Goal: Information Seeking & Learning: Learn about a topic

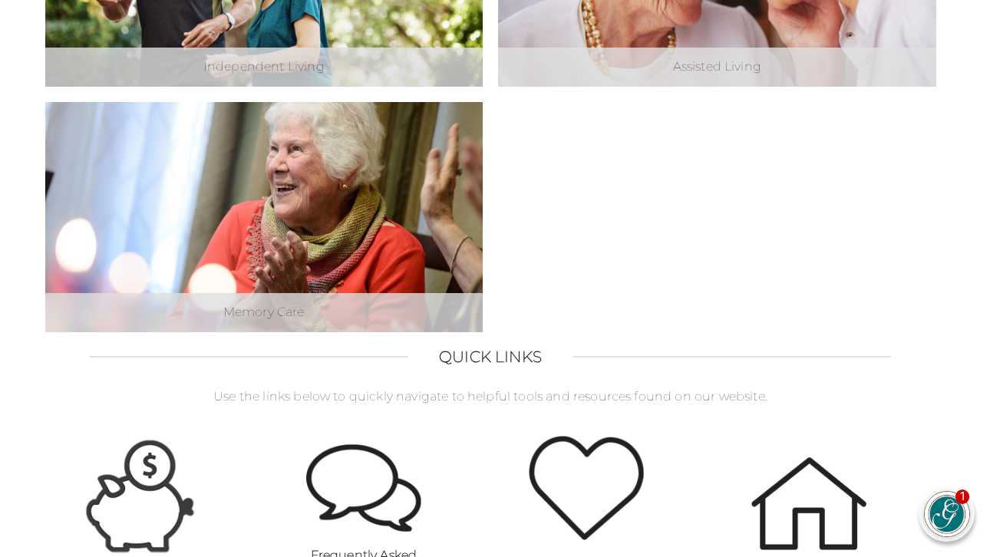
scroll to position [719, 5]
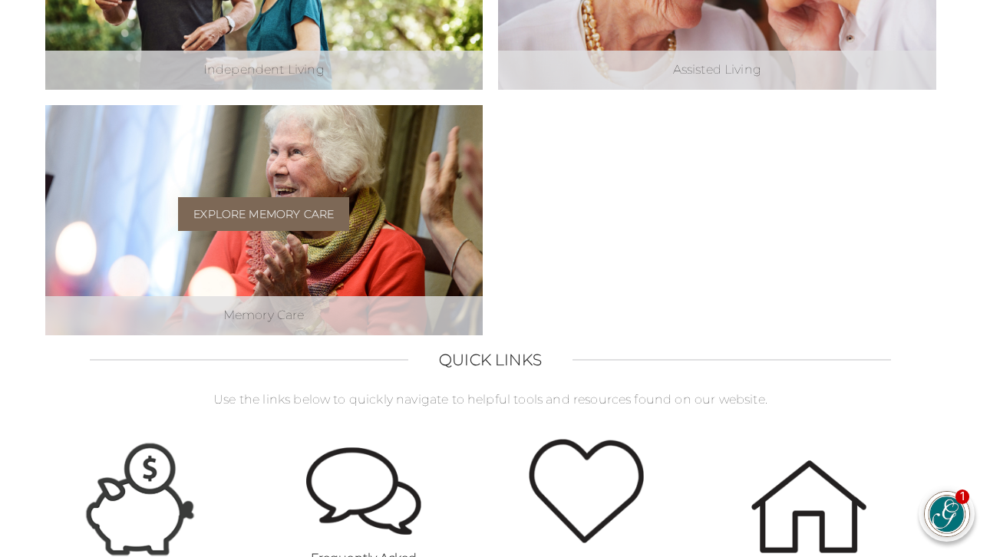
click at [305, 212] on link "Explore Memory Care" at bounding box center [263, 214] width 171 height 34
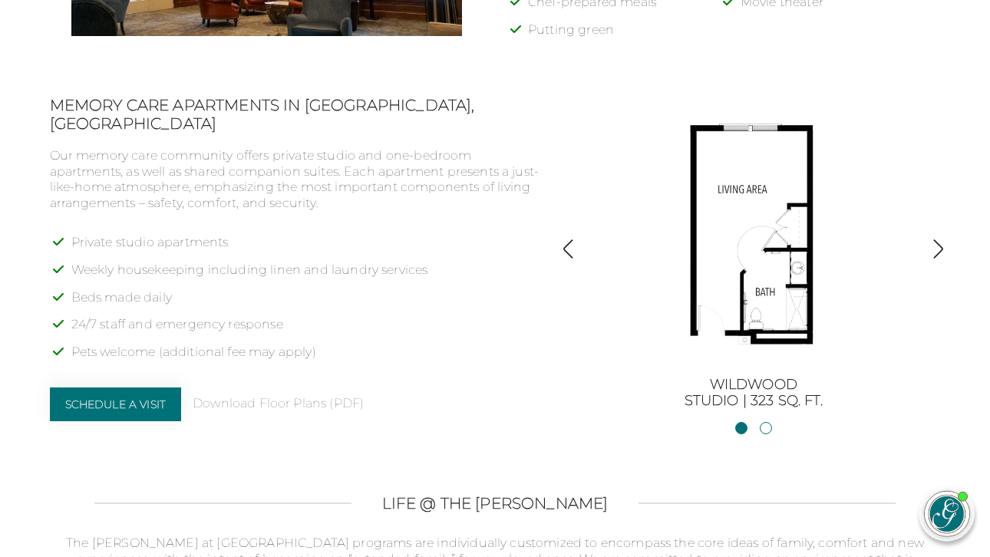
scroll to position [947, 0]
click at [930, 252] on img "button" at bounding box center [938, 248] width 21 height 21
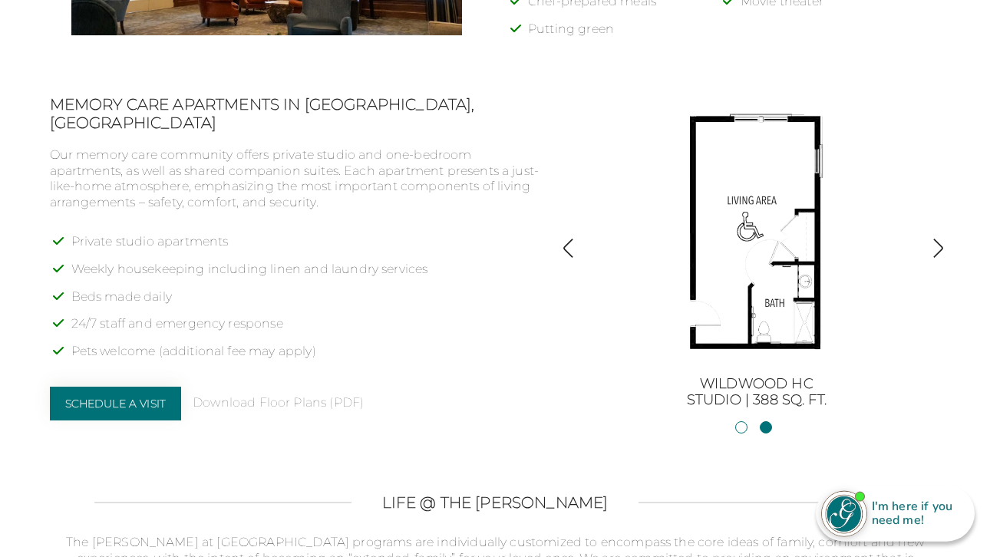
click at [930, 259] on img "button" at bounding box center [938, 248] width 21 height 21
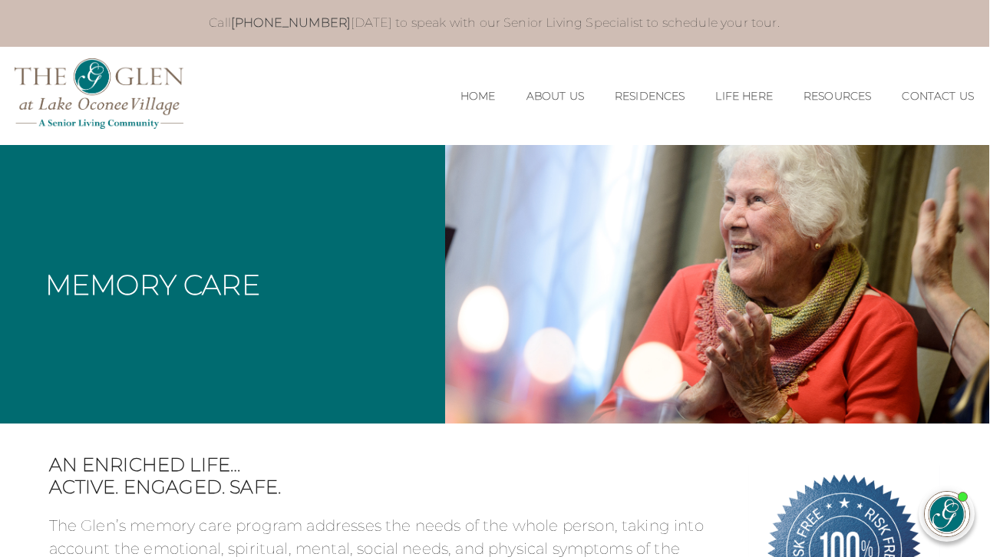
scroll to position [0, 1]
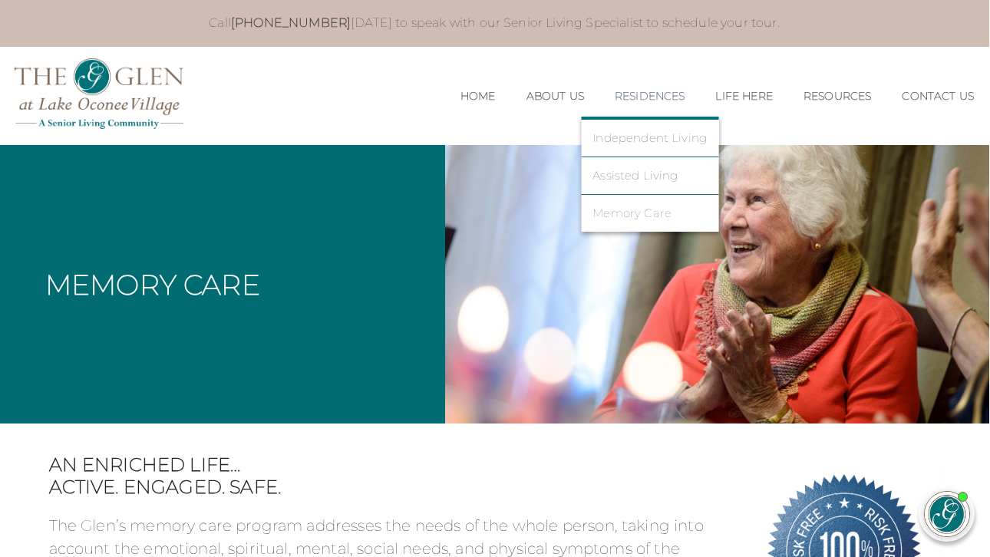
click at [599, 219] on link "Memory Care" at bounding box center [649, 213] width 114 height 14
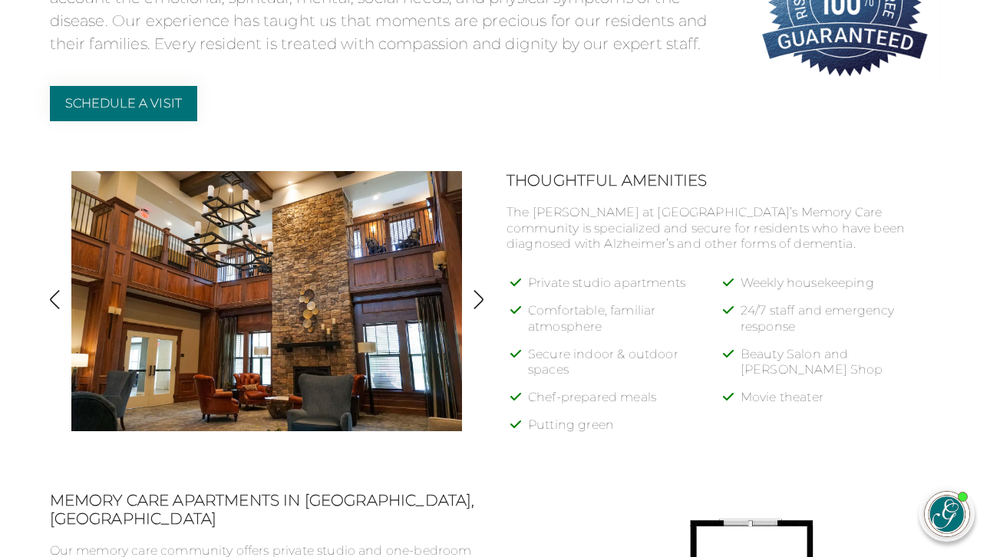
scroll to position [530, 0]
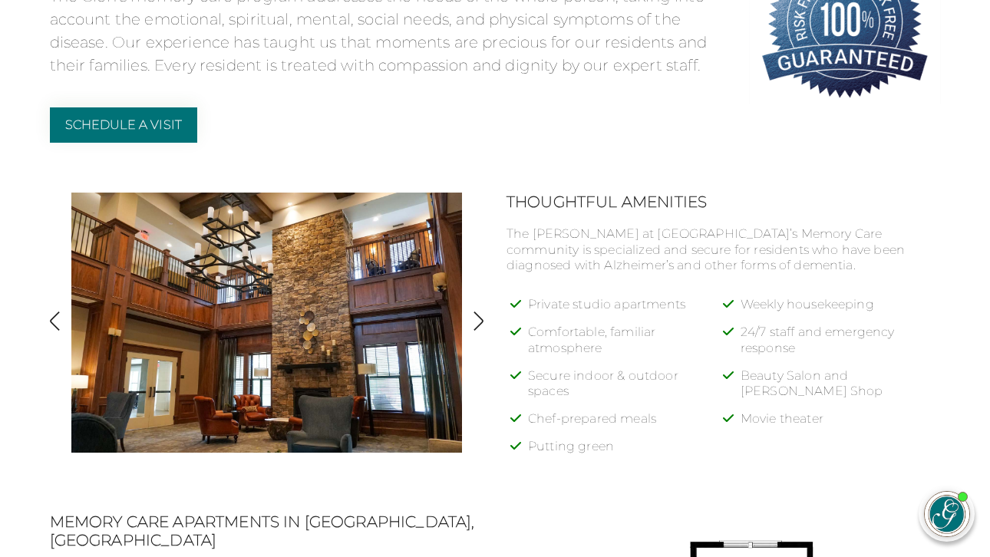
click at [478, 332] on img "button" at bounding box center [478, 321] width 21 height 21
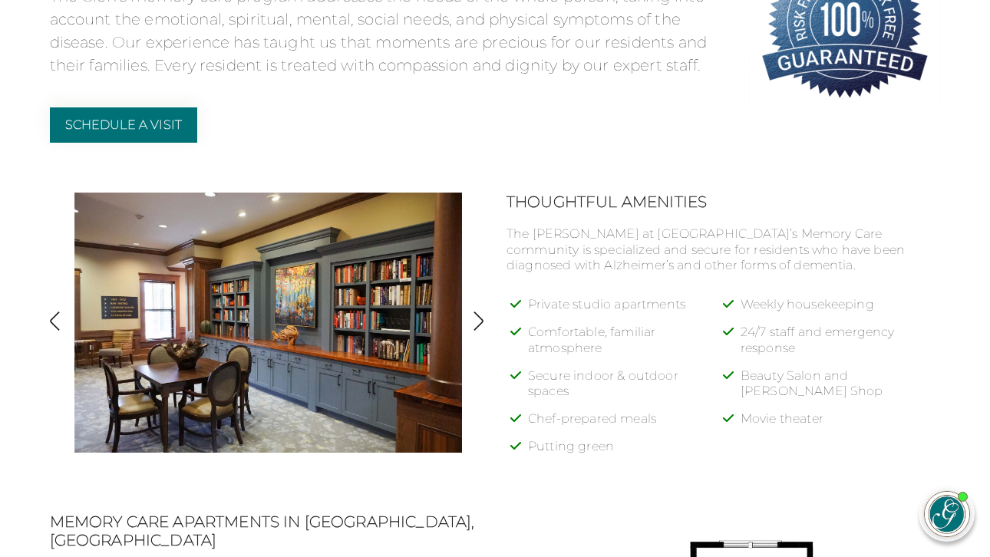
click at [478, 332] on img "button" at bounding box center [478, 321] width 21 height 21
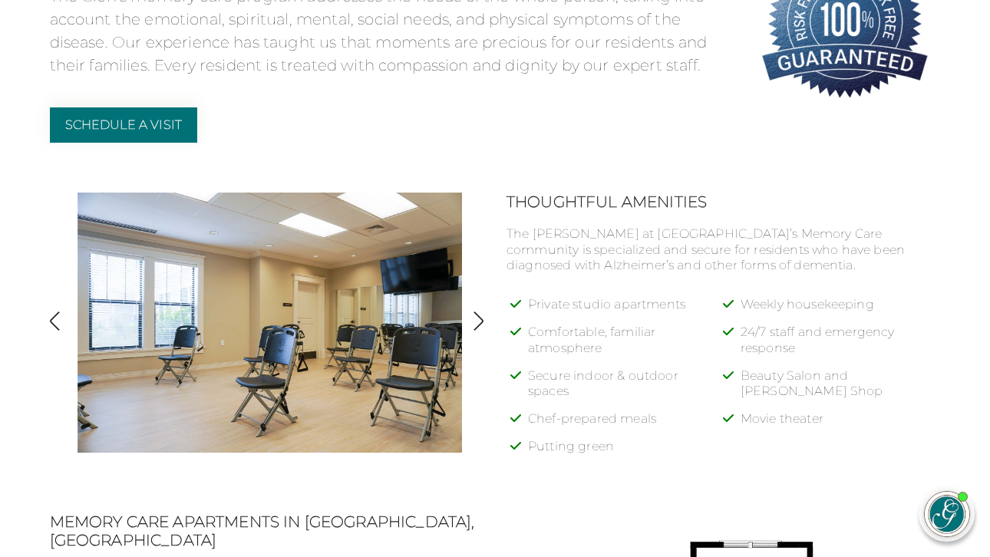
click at [478, 332] on img "button" at bounding box center [478, 321] width 21 height 21
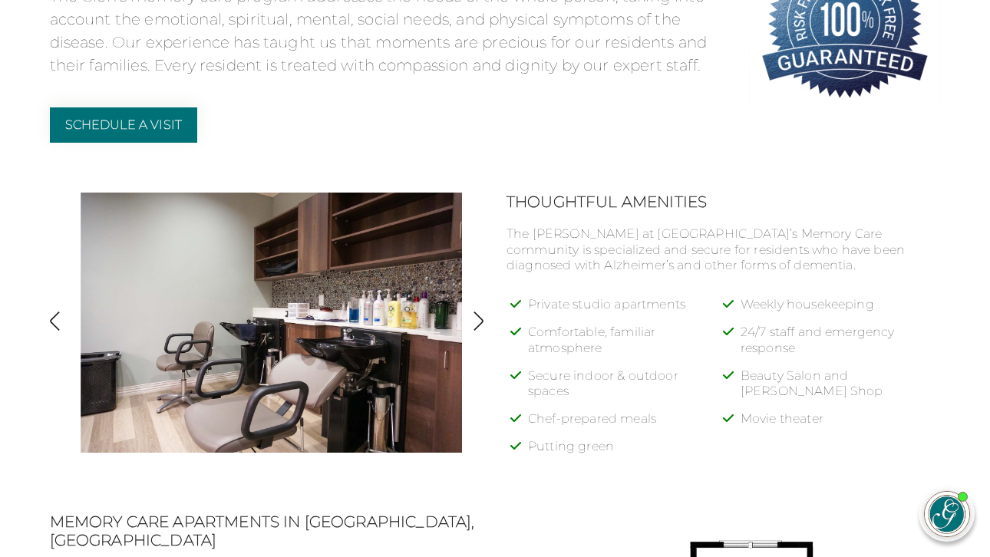
click at [478, 332] on img "button" at bounding box center [478, 321] width 21 height 21
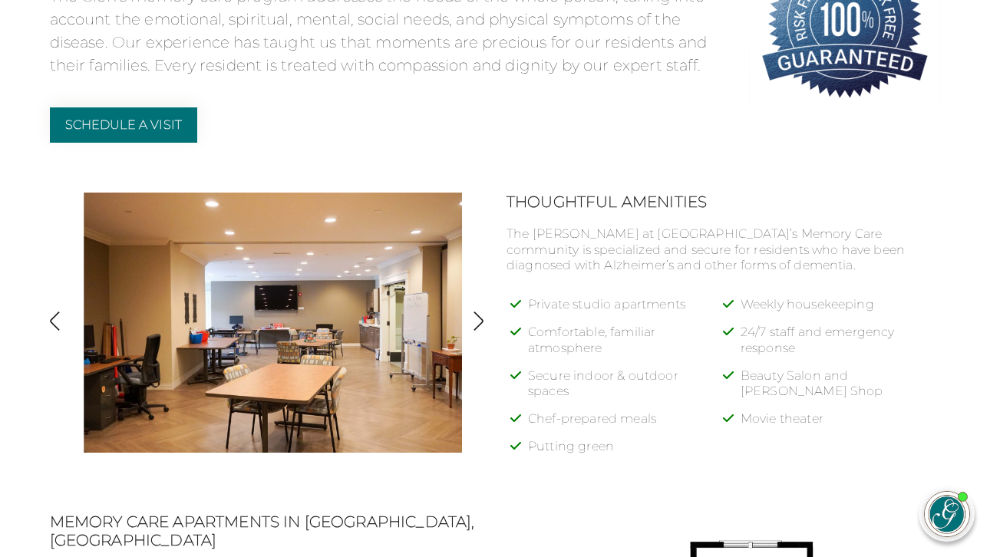
click at [478, 332] on img "button" at bounding box center [478, 321] width 21 height 21
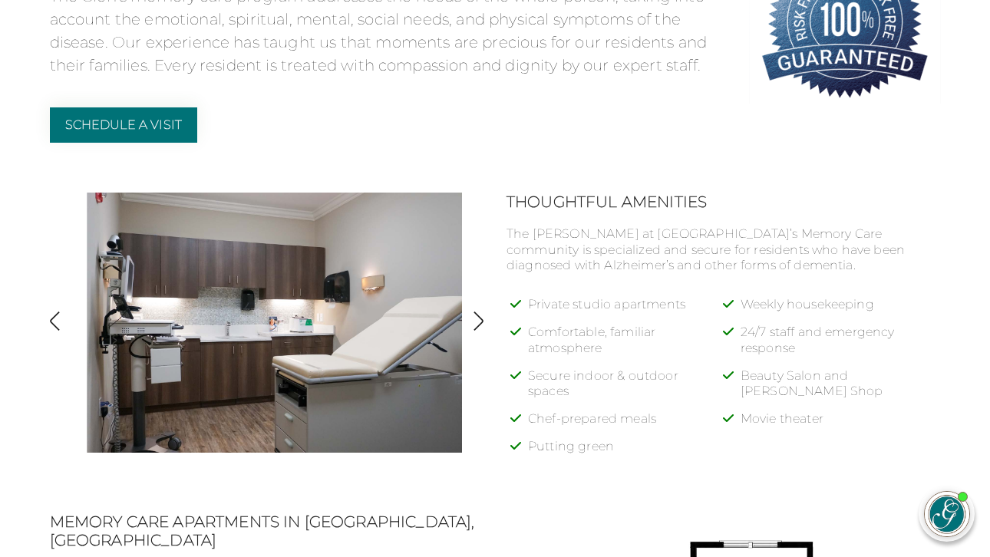
click at [478, 332] on img "button" at bounding box center [478, 321] width 21 height 21
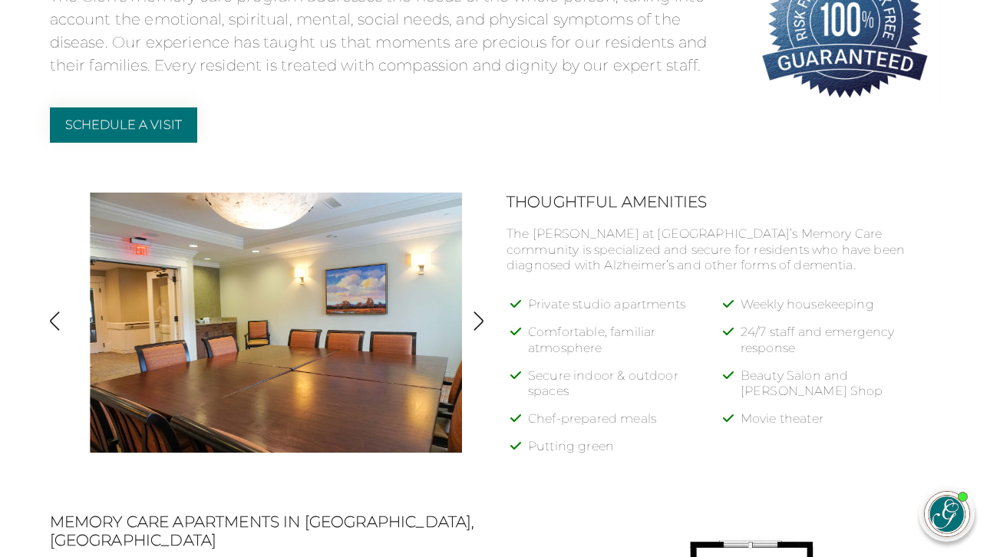
click at [478, 332] on img "button" at bounding box center [478, 321] width 21 height 21
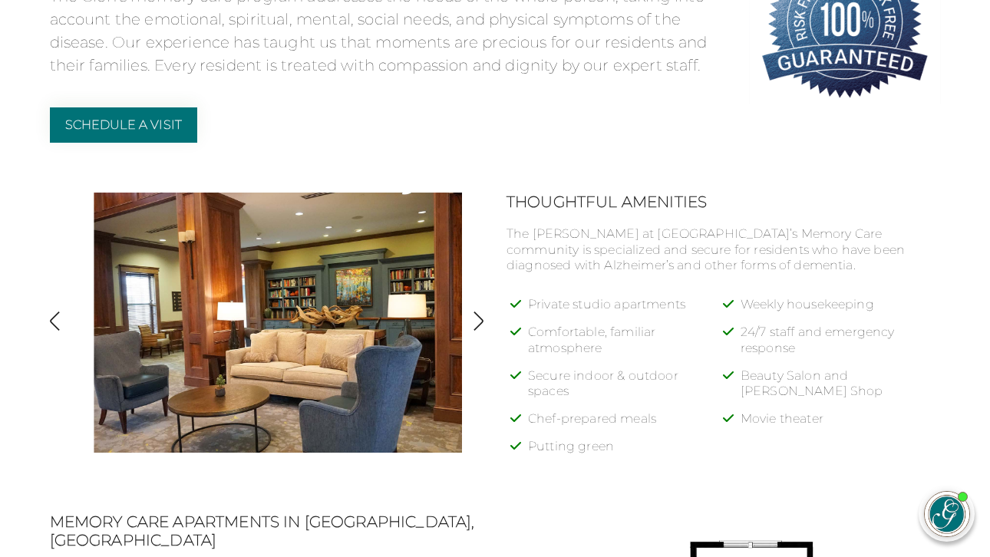
click at [478, 332] on img "button" at bounding box center [478, 321] width 21 height 21
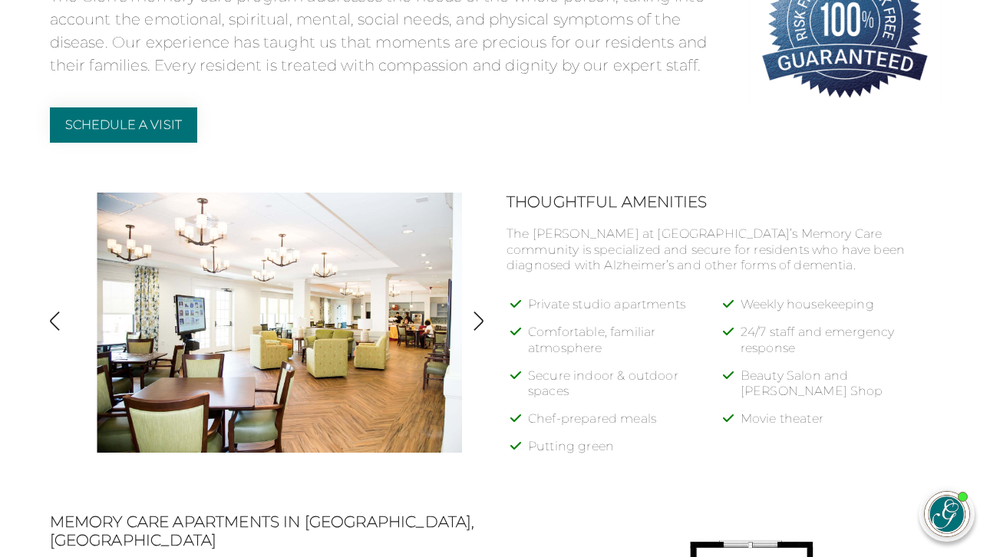
click at [478, 332] on img "button" at bounding box center [478, 321] width 21 height 21
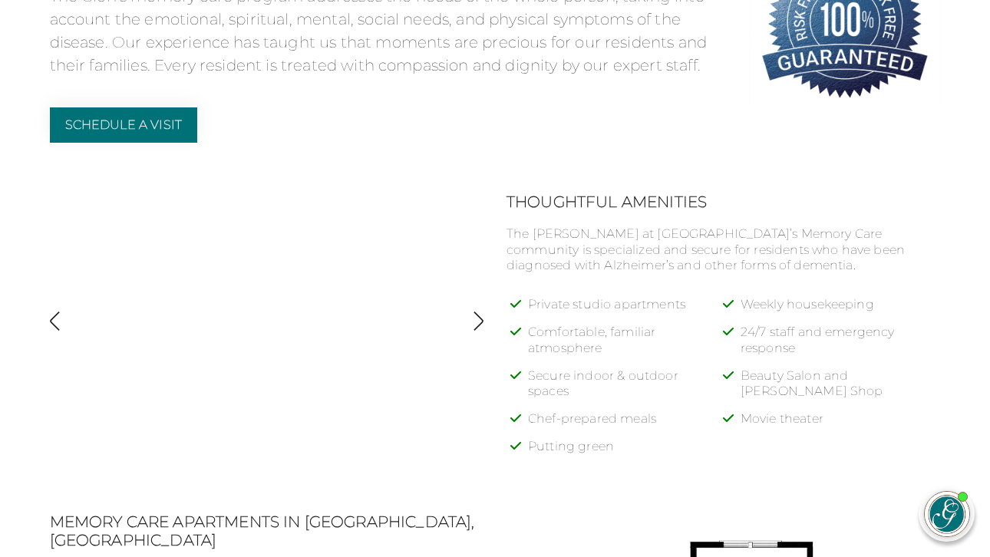
click at [476, 332] on img "button" at bounding box center [478, 321] width 21 height 21
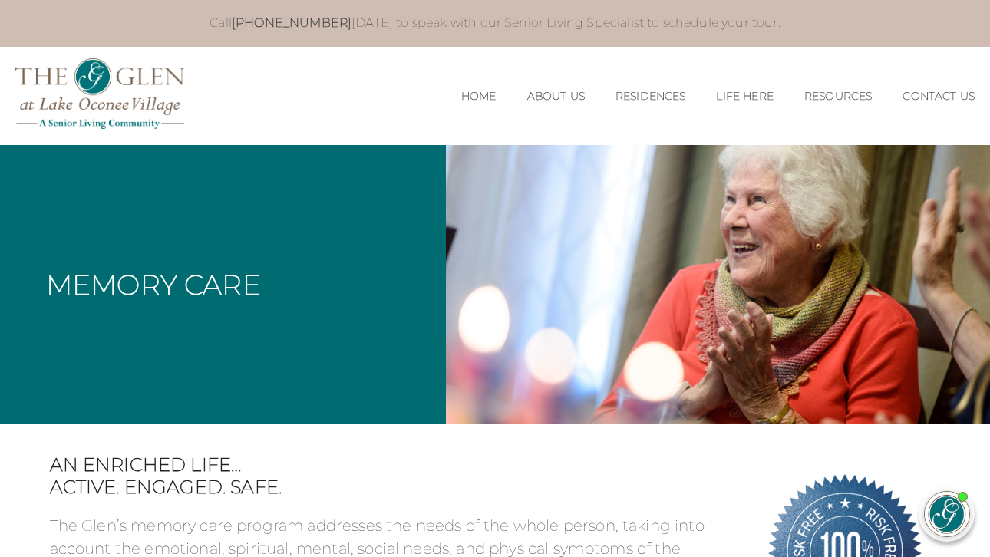
scroll to position [0, 0]
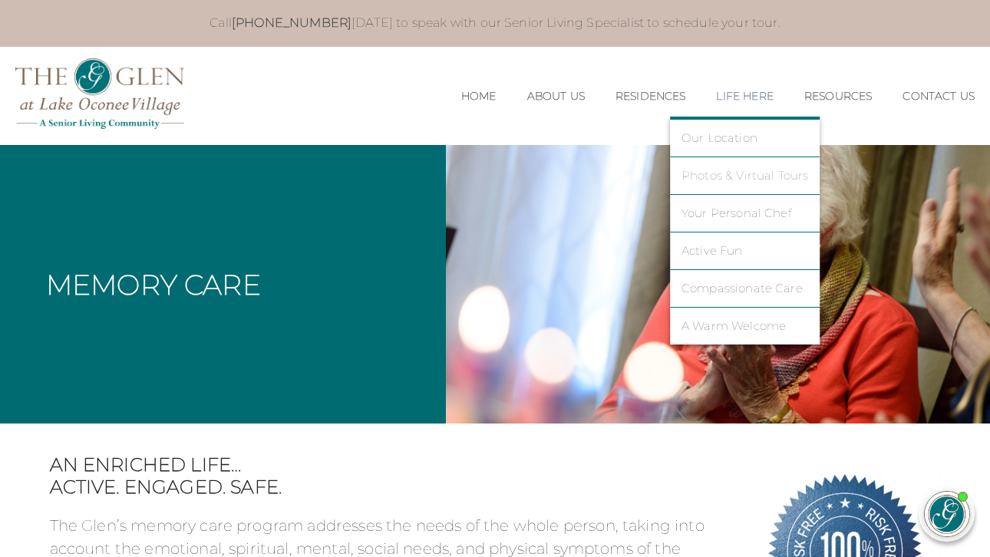
click at [696, 177] on link "Photos & Virtual Tours" at bounding box center [744, 176] width 127 height 14
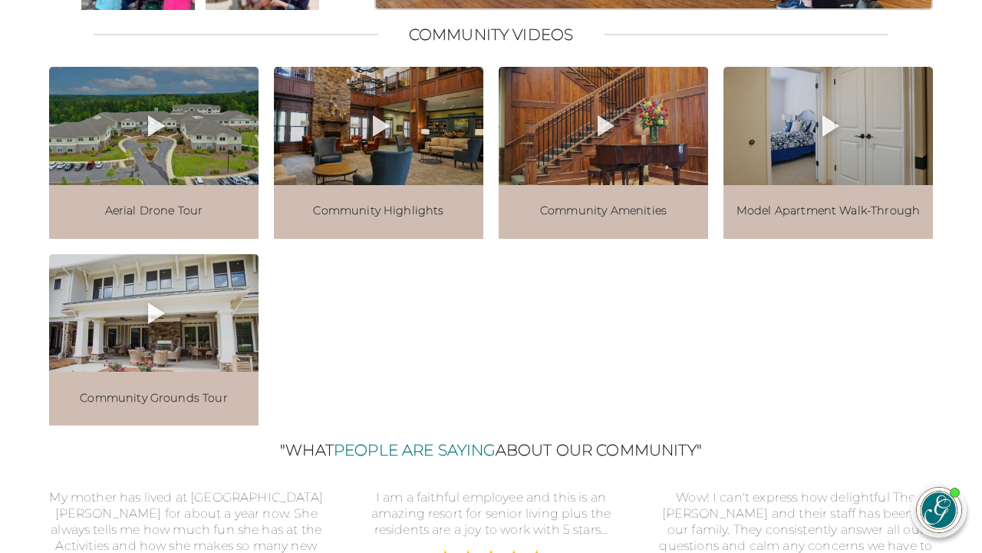
scroll to position [1713, 0]
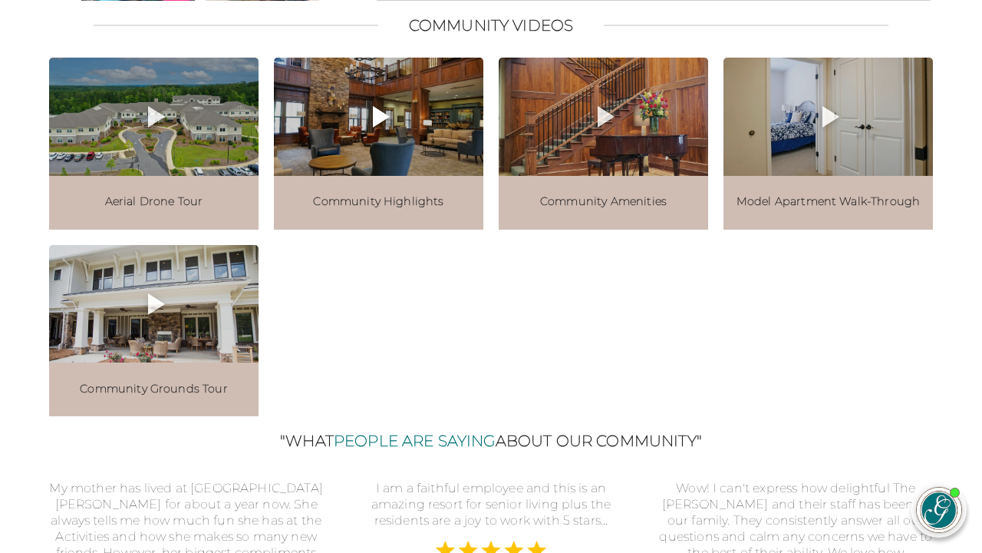
click at [389, 176] on div at bounding box center [379, 117] width 210 height 118
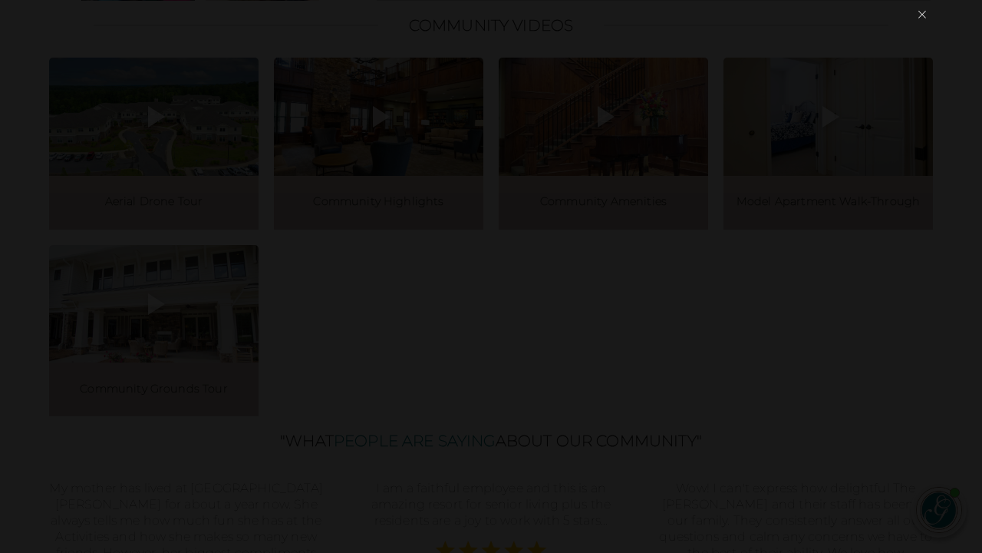
click at [923, 15] on button "×" at bounding box center [922, 15] width 21 height 36
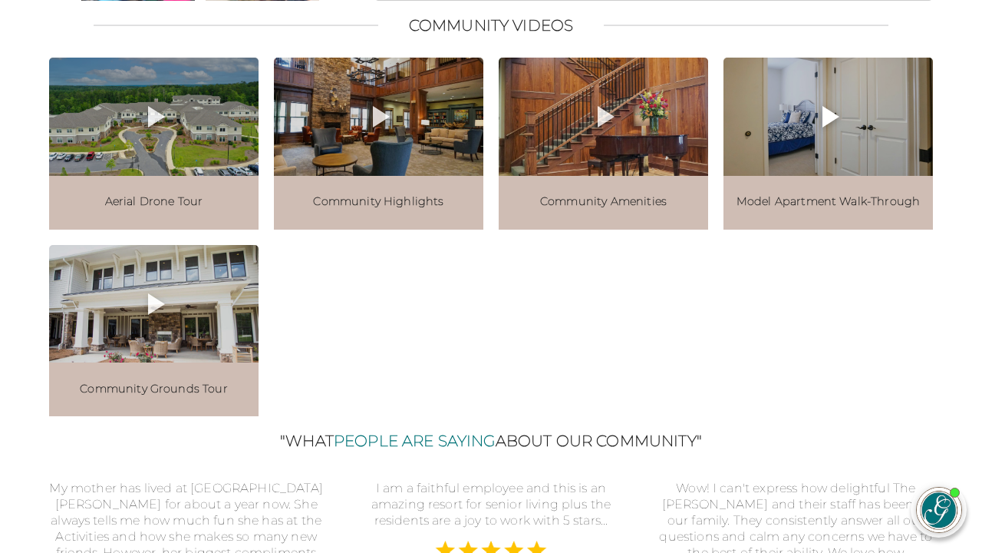
click at [840, 135] on icon at bounding box center [828, 116] width 37 height 37
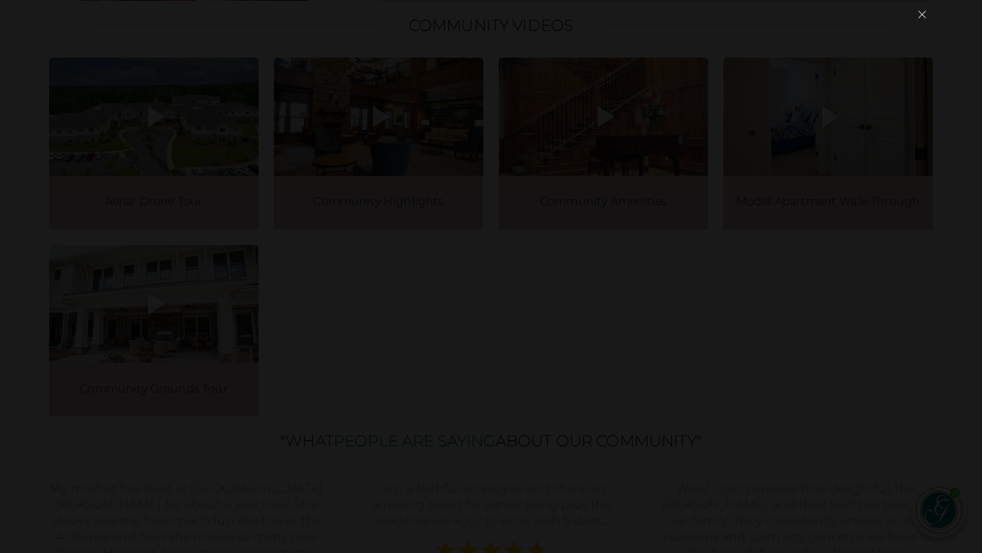
click at [926, 15] on button "×" at bounding box center [922, 15] width 21 height 36
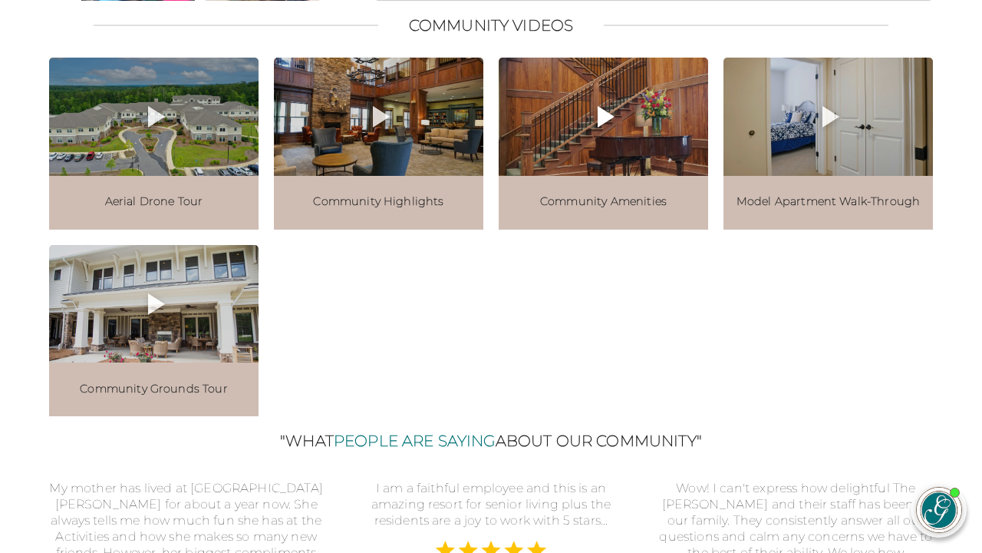
click at [609, 127] on icon at bounding box center [606, 116] width 17 height 21
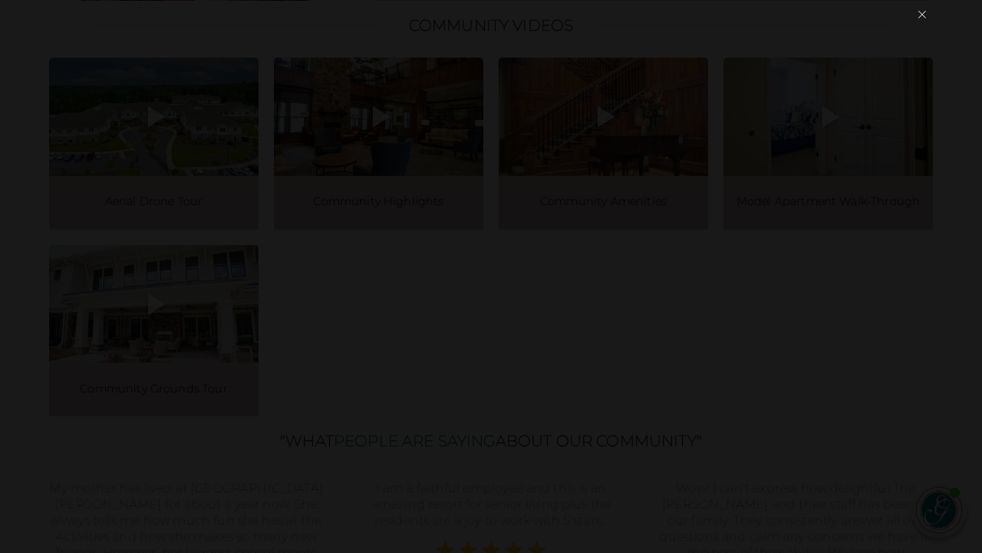
click at [926, 14] on button "×" at bounding box center [922, 15] width 21 height 36
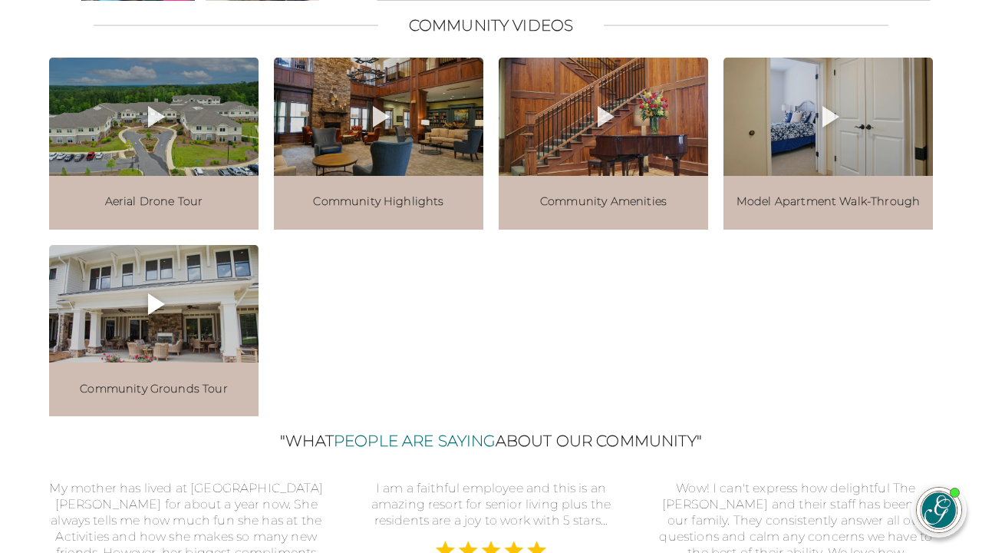
click at [163, 322] on icon at bounding box center [154, 303] width 37 height 37
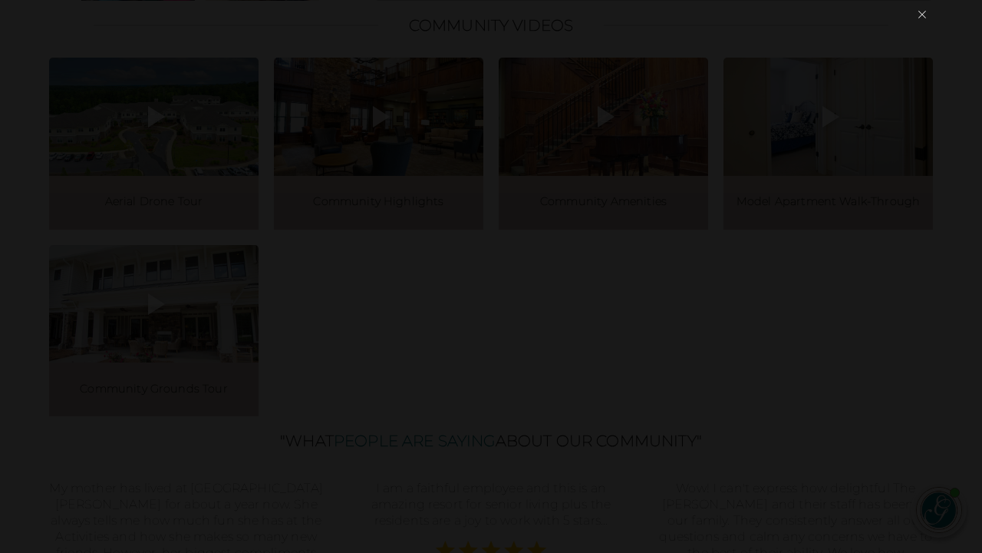
click at [925, 17] on button "×" at bounding box center [922, 15] width 21 height 36
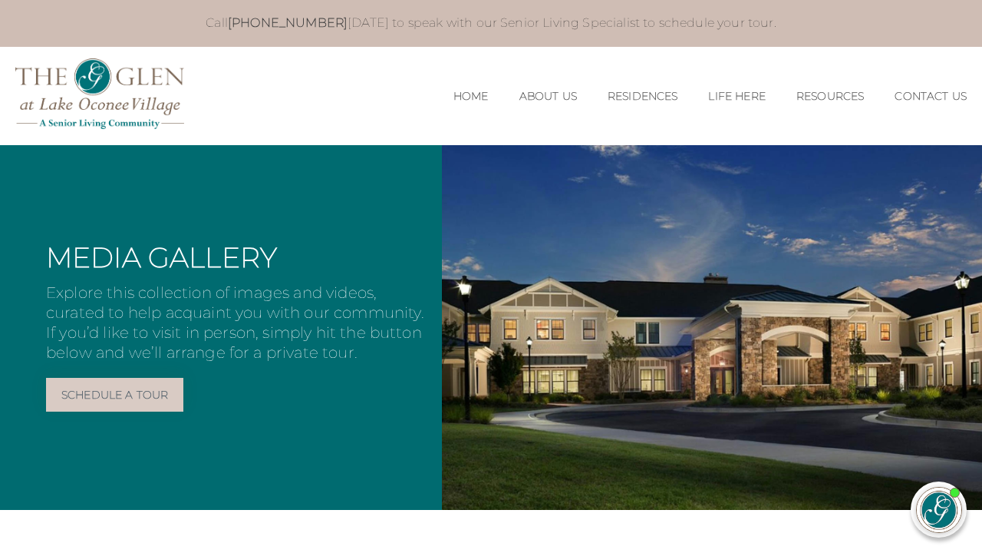
scroll to position [0, 0]
click at [454, 94] on link "Home" at bounding box center [471, 96] width 35 height 13
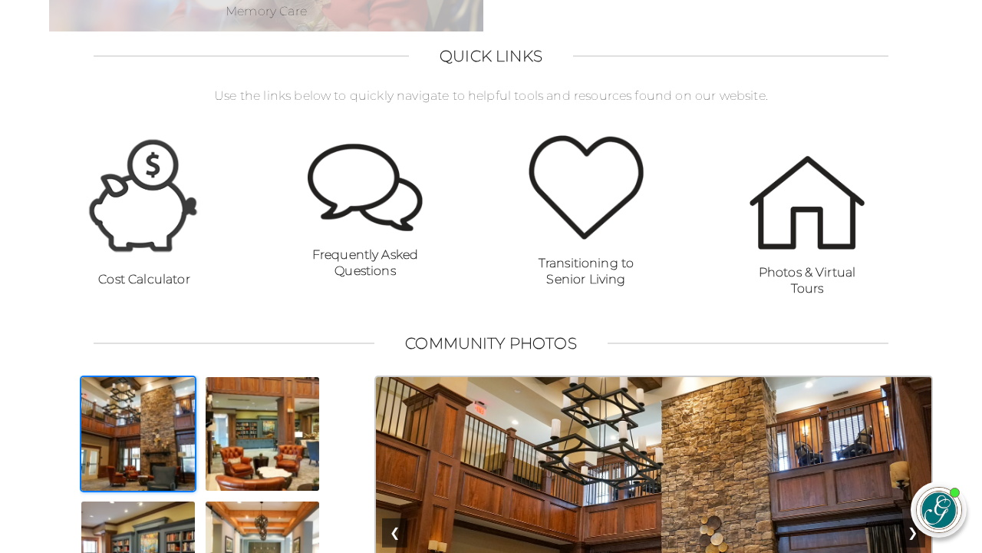
click at [159, 243] on img at bounding box center [144, 195] width 115 height 121
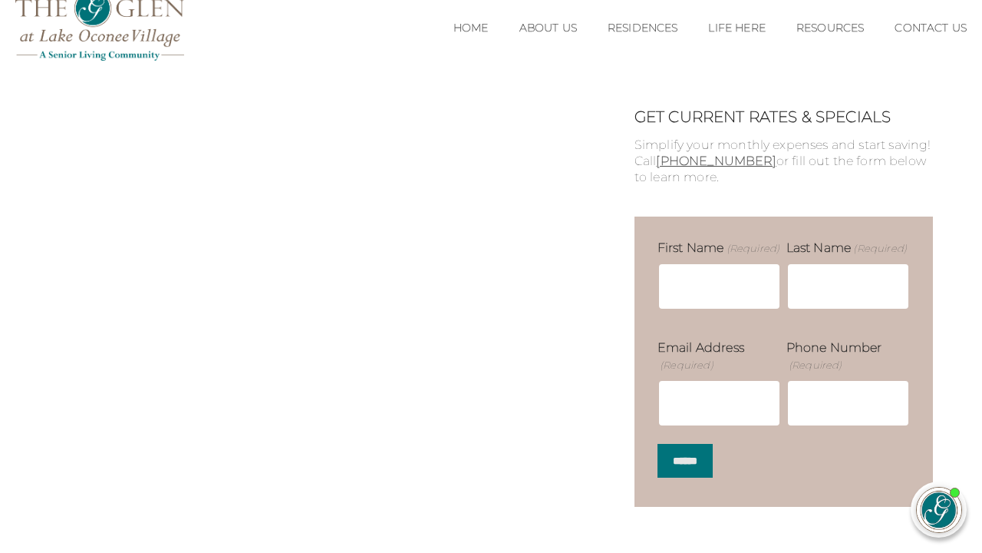
scroll to position [63, 0]
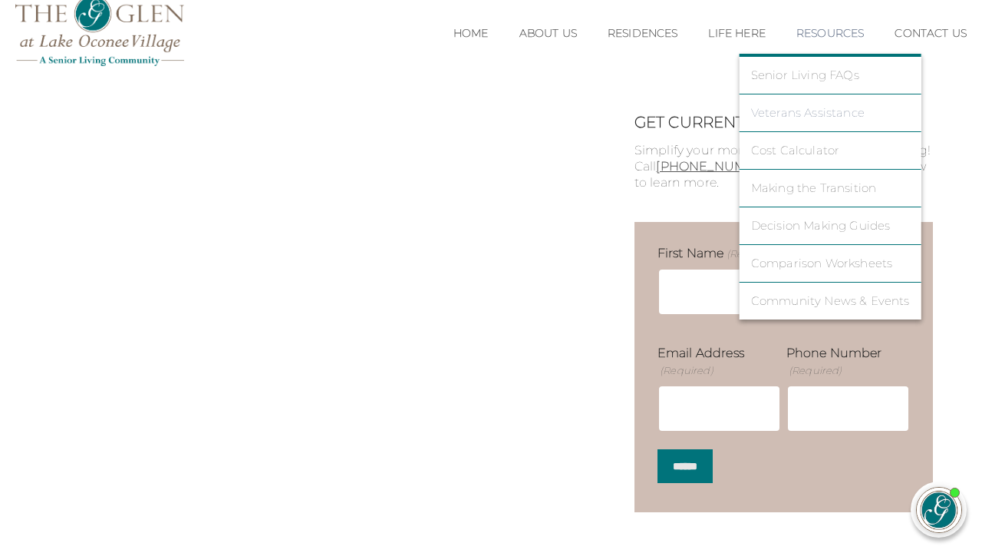
click at [807, 111] on link "Veterans Assistance" at bounding box center [830, 113] width 159 height 14
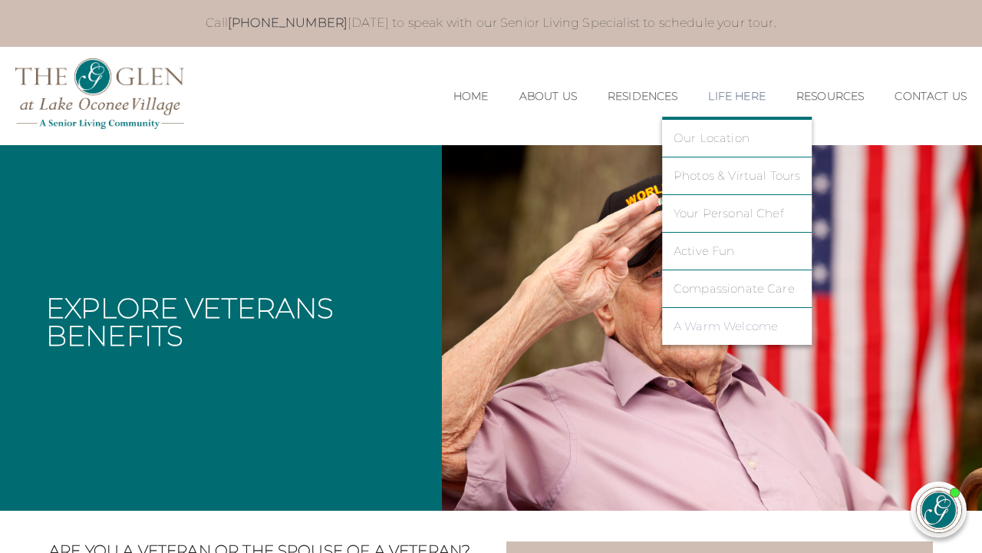
click at [689, 325] on link "A Warm Welcome" at bounding box center [737, 326] width 127 height 14
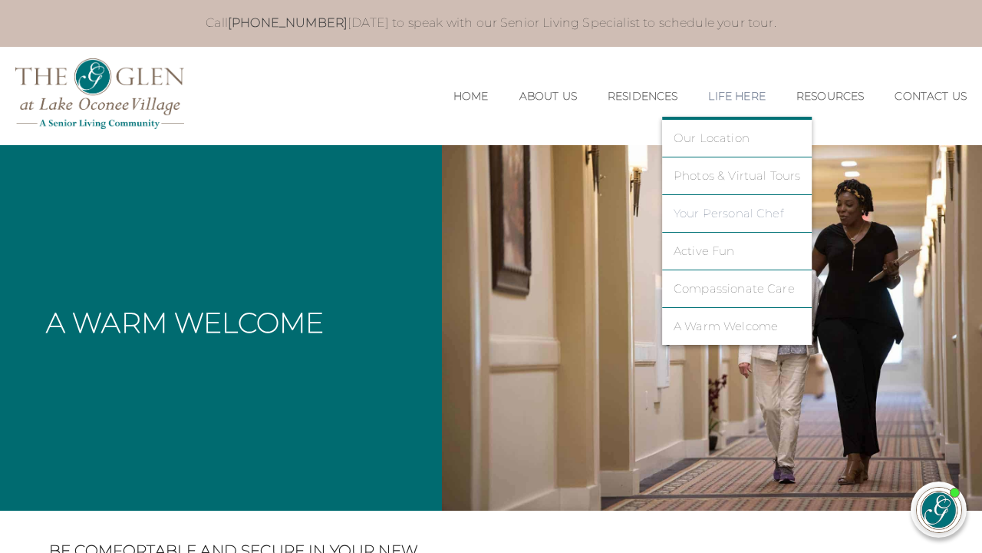
click at [693, 211] on link "Your Personal Chef" at bounding box center [737, 213] width 127 height 14
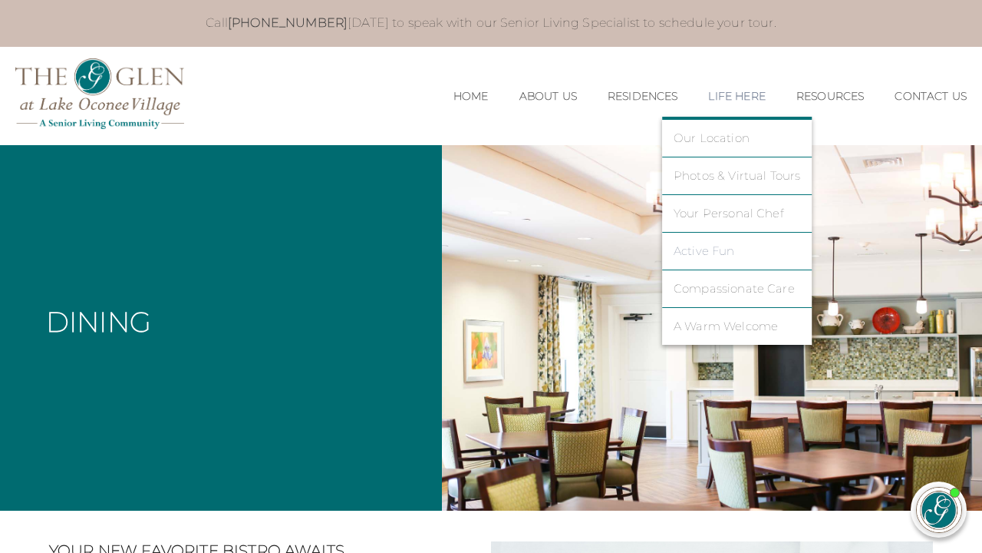
click at [682, 245] on link "Active Fun" at bounding box center [737, 251] width 127 height 14
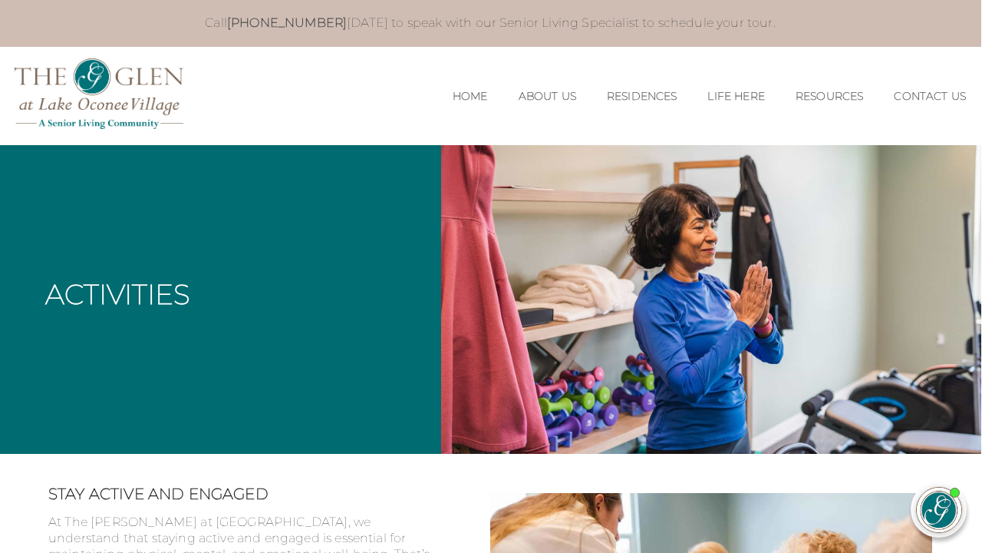
scroll to position [0, 1]
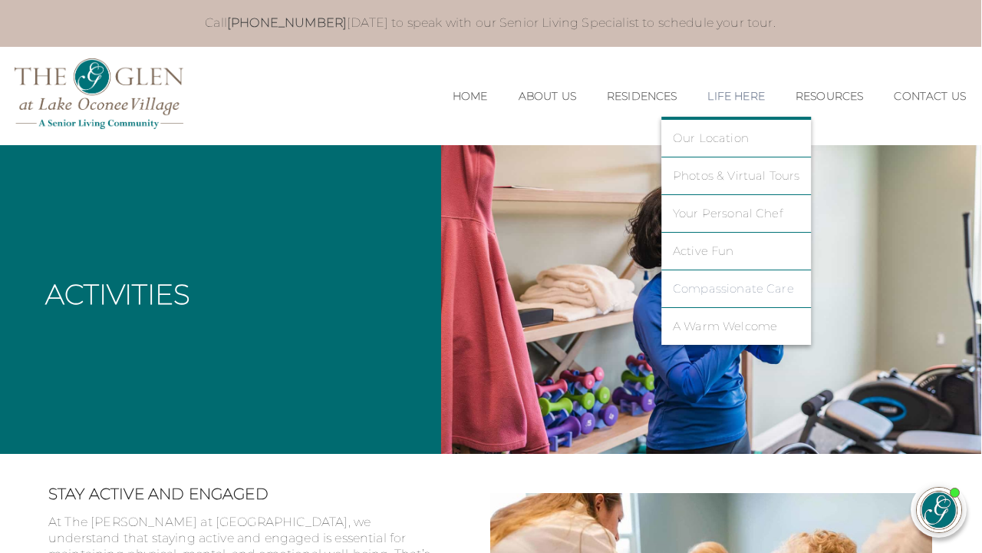
click at [692, 292] on link "Compassionate Care" at bounding box center [736, 289] width 127 height 14
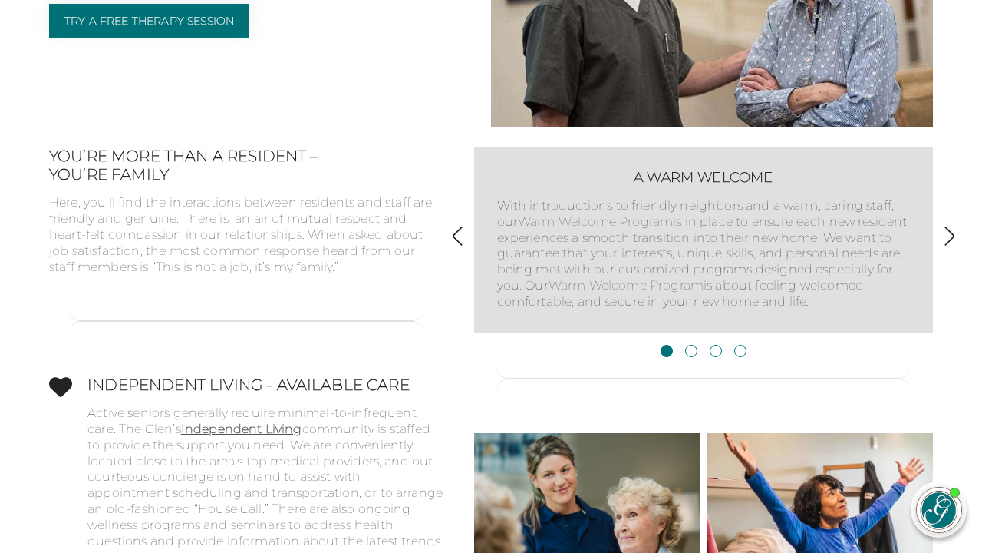
scroll to position [665, 0]
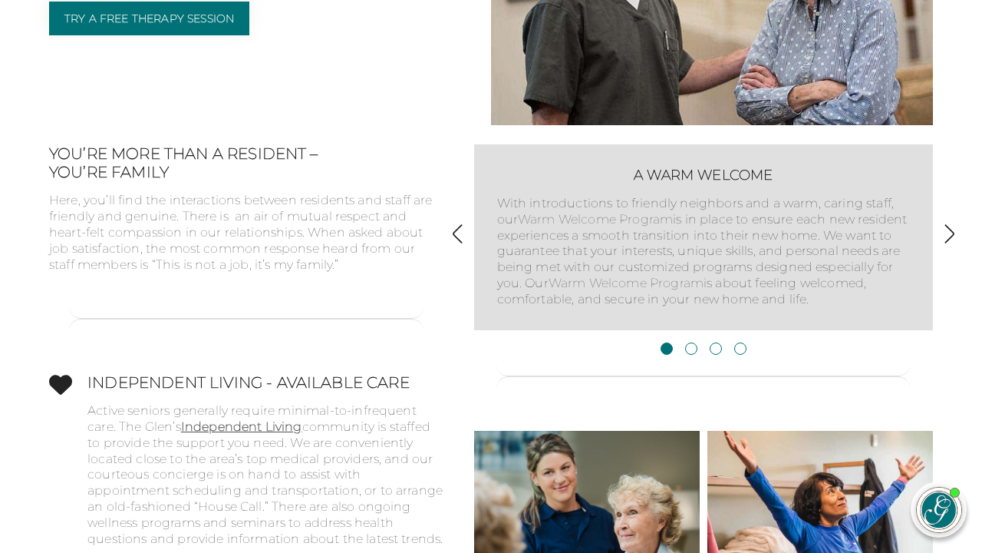
click at [949, 244] on img "button" at bounding box center [949, 233] width 21 height 21
click at [468, 244] on img "button" at bounding box center [457, 233] width 21 height 21
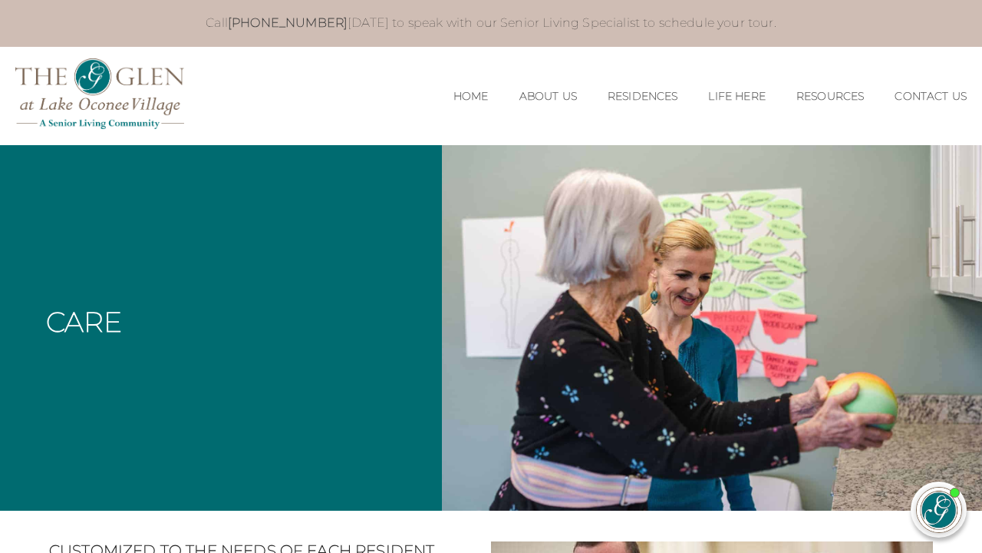
scroll to position [0, 0]
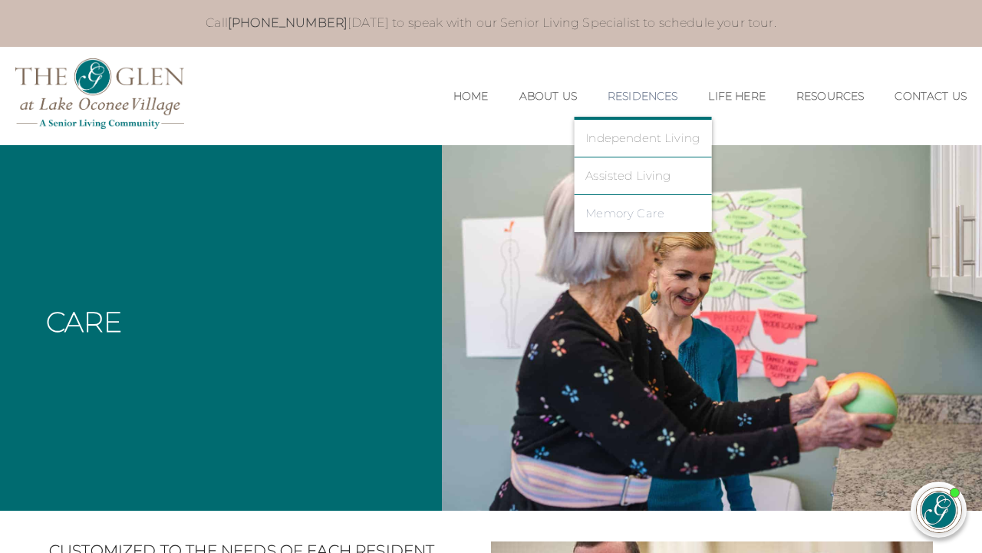
click at [592, 214] on link "Memory Care" at bounding box center [643, 213] width 114 height 14
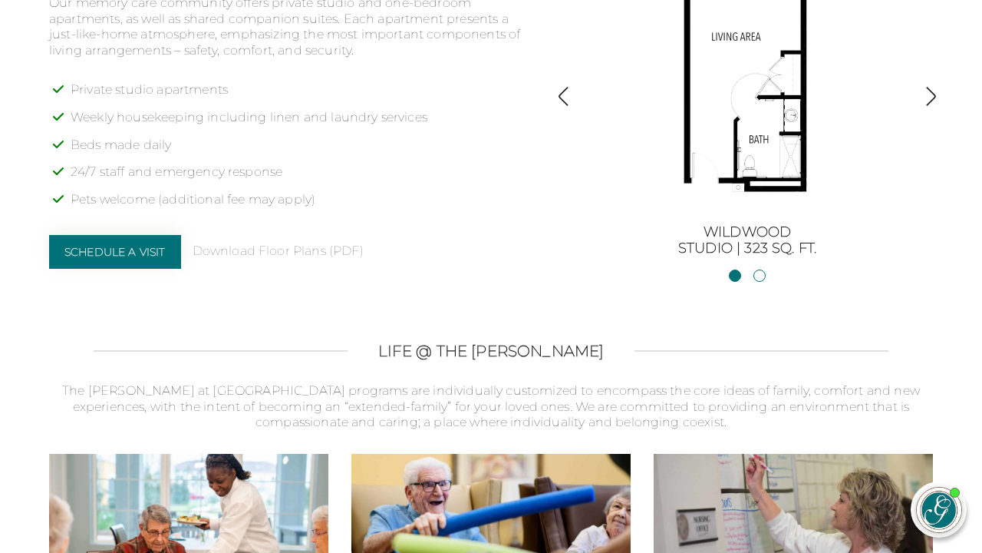
scroll to position [1091, 0]
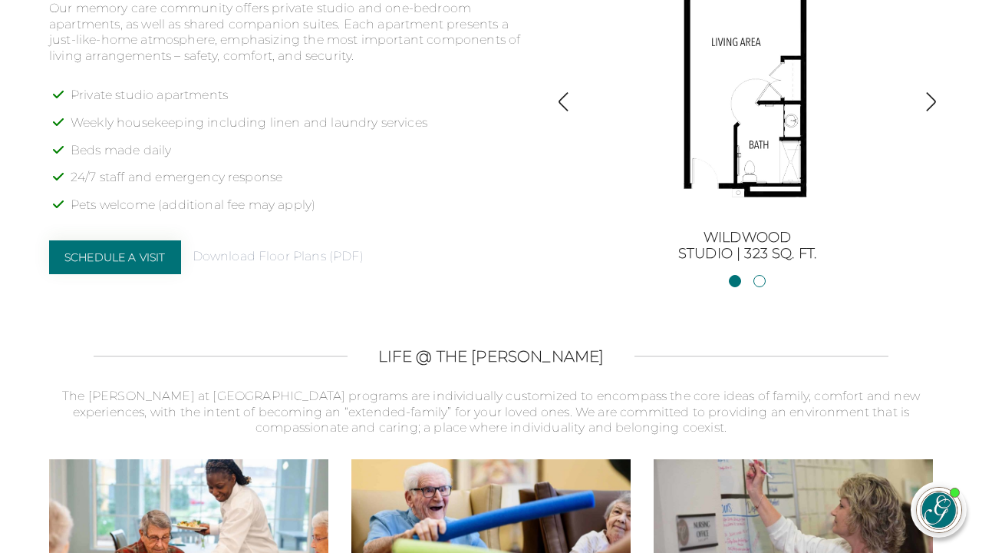
click at [290, 249] on link "Download Floor Plans (PDF)" at bounding box center [278, 257] width 171 height 16
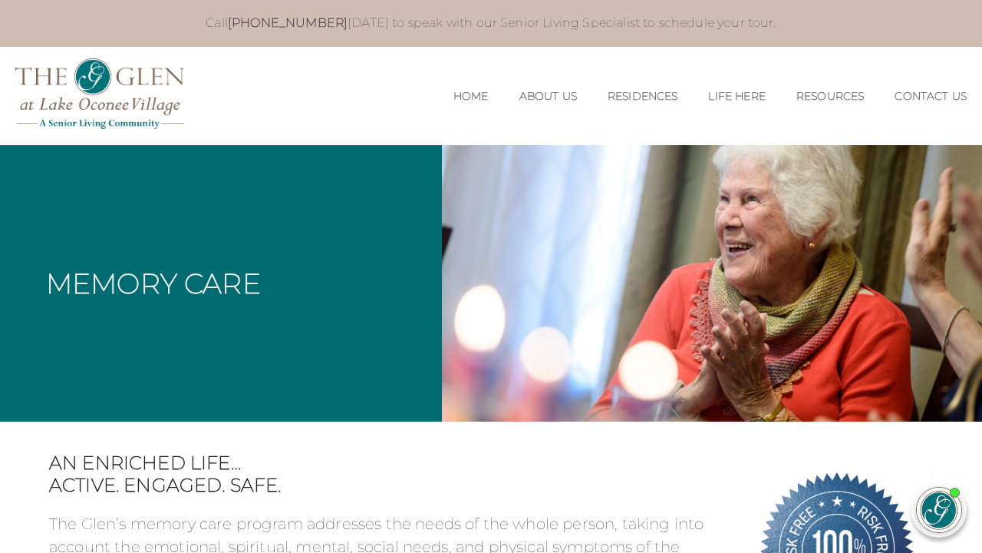
scroll to position [0, 0]
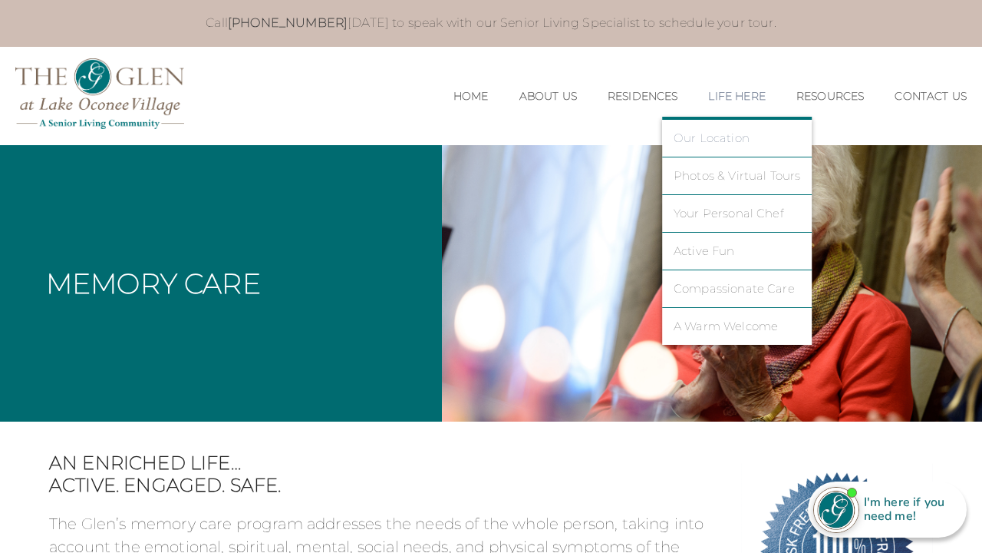
click at [693, 134] on link "Our Location" at bounding box center [737, 138] width 127 height 14
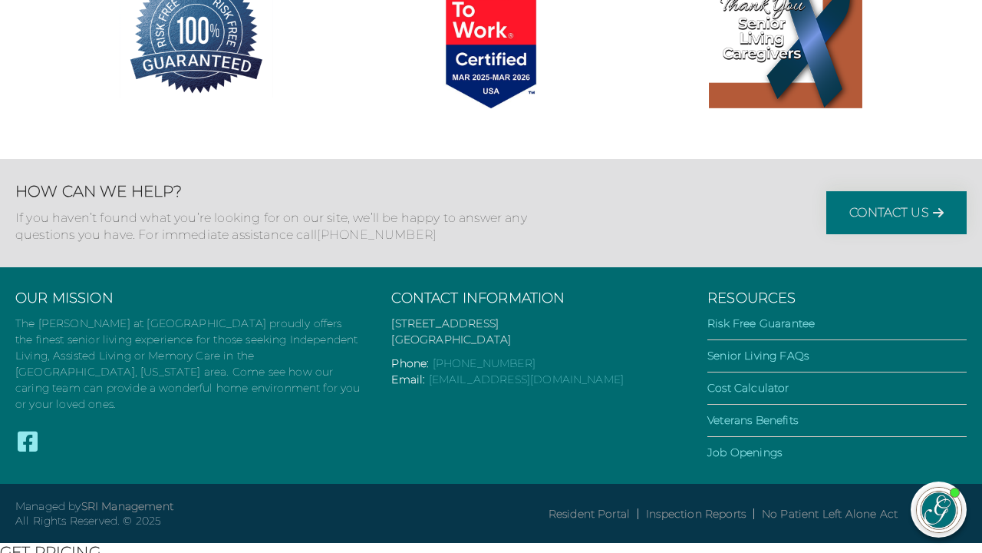
scroll to position [1502, 0]
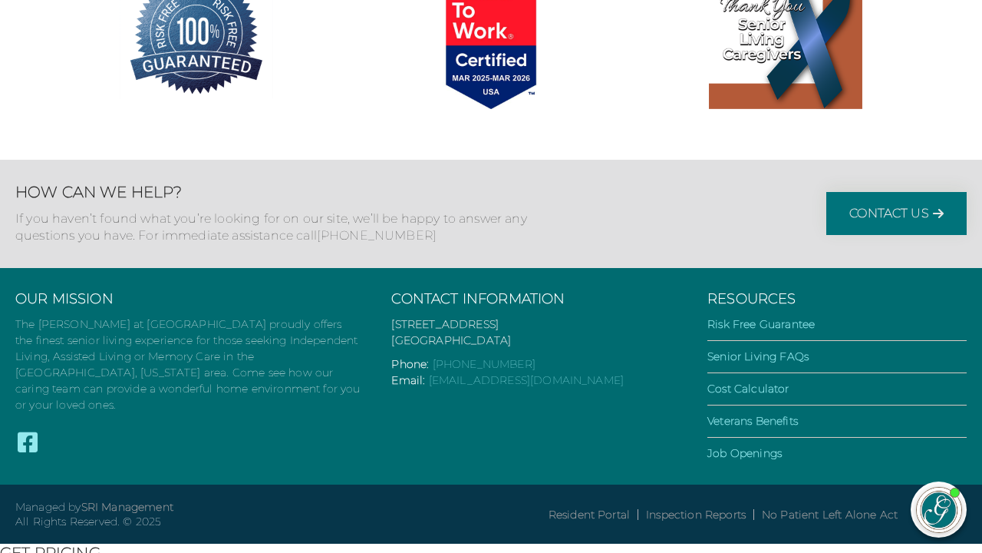
click at [447, 335] on link "[STREET_ADDRESS] [GEOGRAPHIC_DATA], GA 30642" at bounding box center [451, 332] width 120 height 30
